Goal: Information Seeking & Learning: Learn about a topic

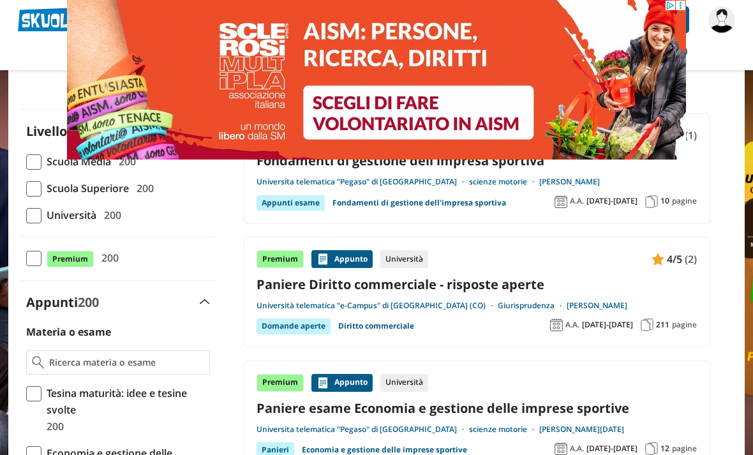
scroll to position [94, 0]
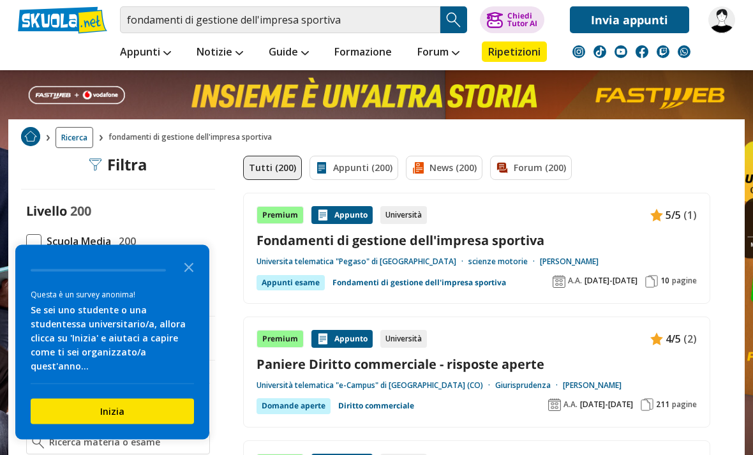
scroll to position [15, 0]
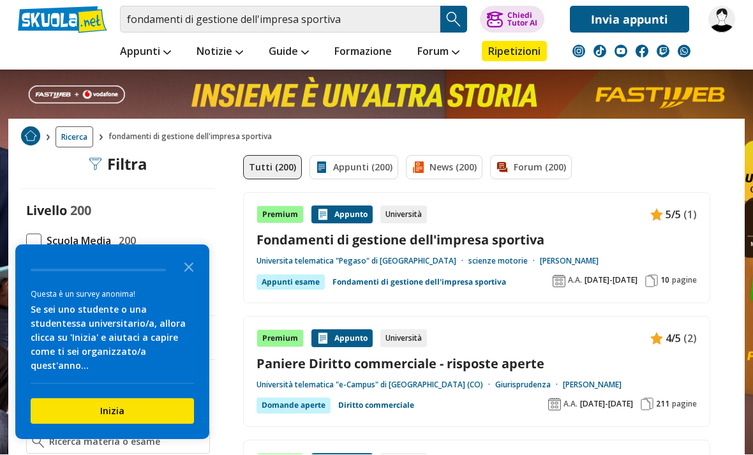
click at [540, 263] on link "[PERSON_NAME]" at bounding box center [569, 261] width 59 height 10
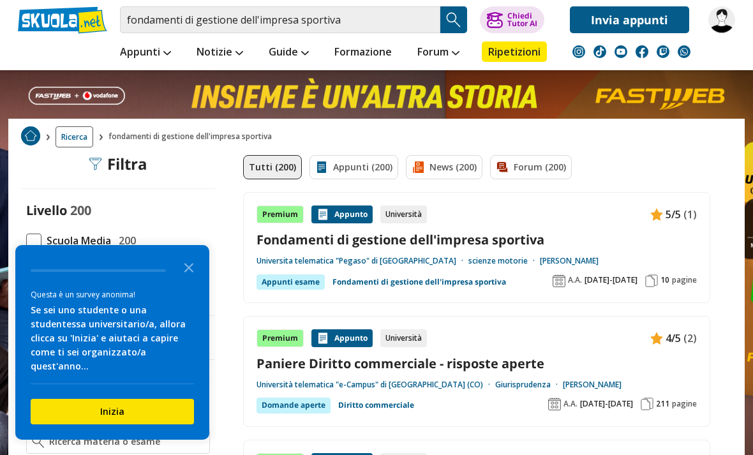
scroll to position [36, 0]
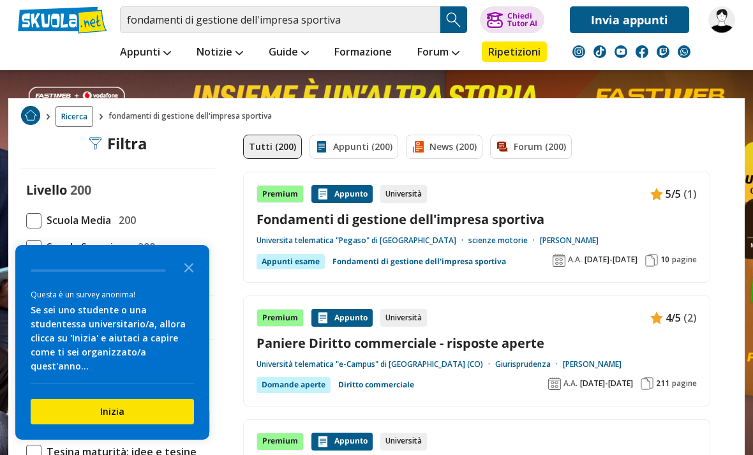
click at [669, 262] on span "10" at bounding box center [664, 260] width 9 height 10
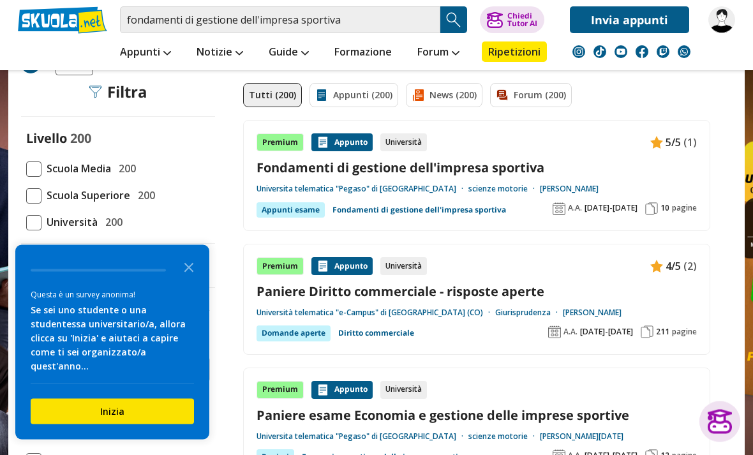
scroll to position [87, 0]
click at [188, 279] on icon "Close the survey" at bounding box center [189, 267] width 26 height 26
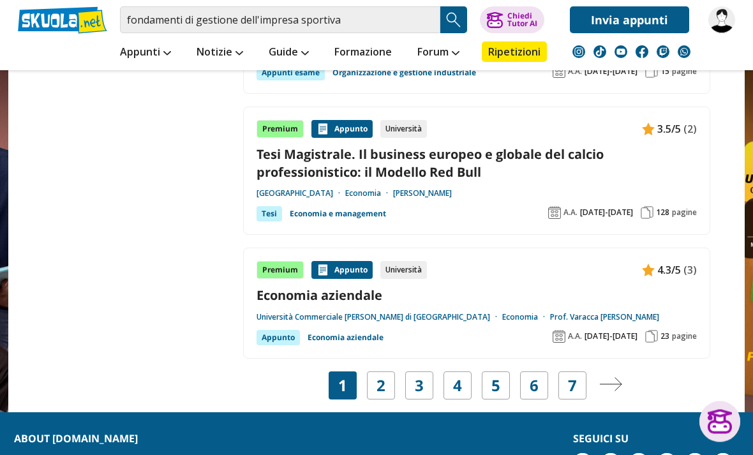
scroll to position [2333, 0]
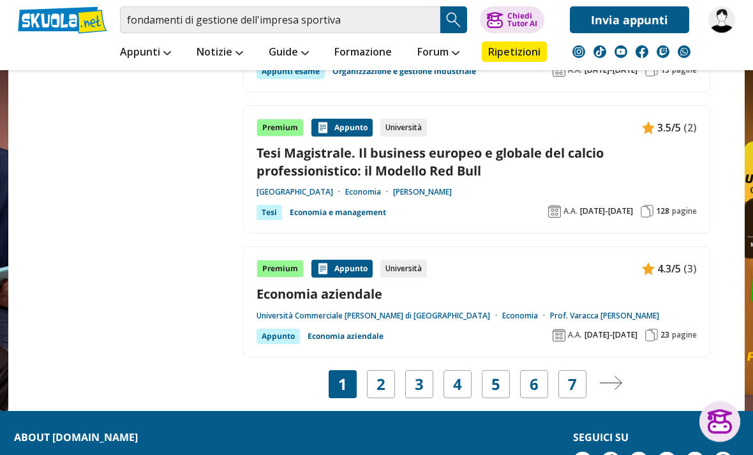
click at [382, 376] on link "2" at bounding box center [380, 385] width 9 height 18
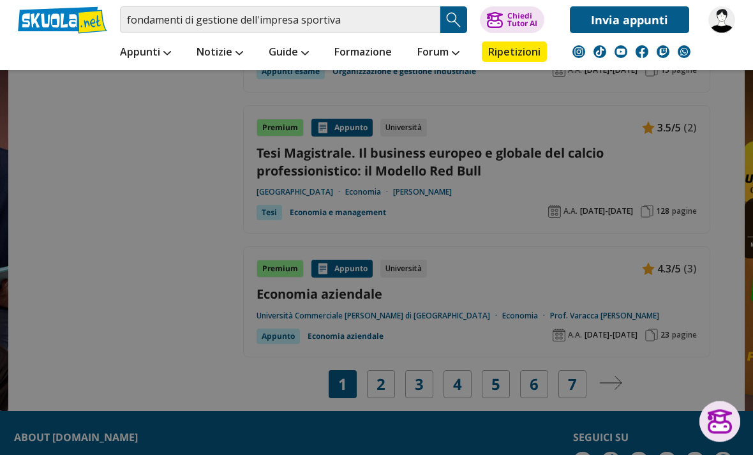
click at [151, 53] on link "Appunti" at bounding box center [145, 52] width 57 height 23
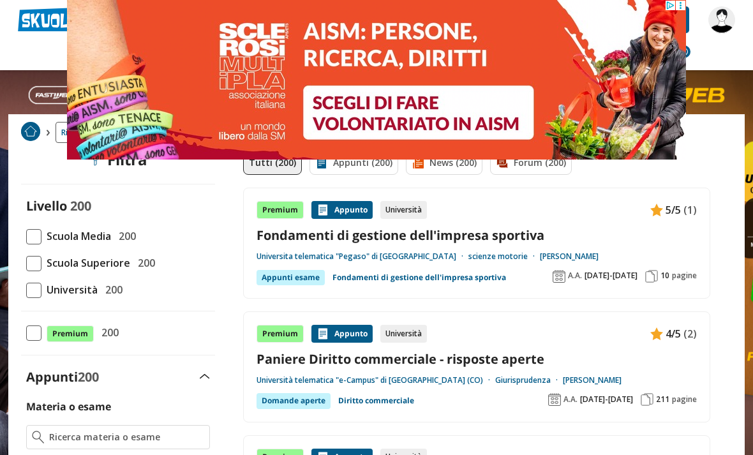
scroll to position [20, 0]
click at [404, 278] on link "Fondamenti di gestione dell'impresa sportiva" at bounding box center [419, 277] width 174 height 15
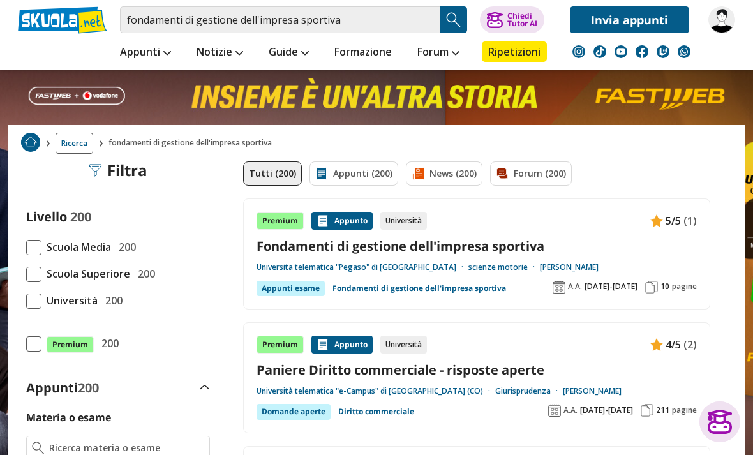
scroll to position [0, 0]
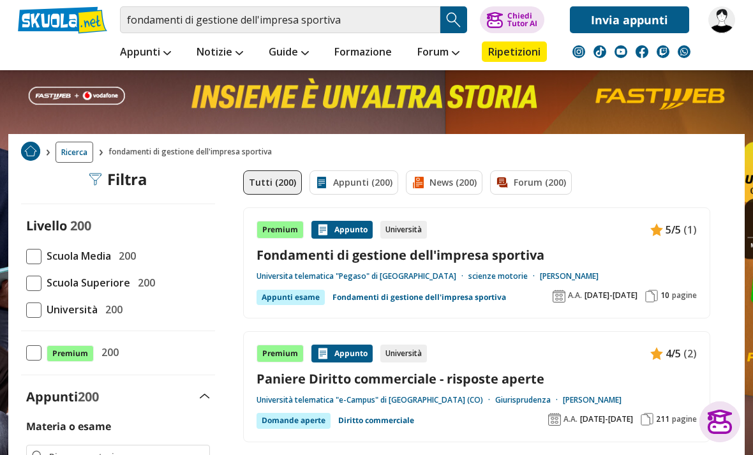
click at [301, 298] on div "Appunti esame" at bounding box center [290, 297] width 68 height 15
